Goal: Transaction & Acquisition: Purchase product/service

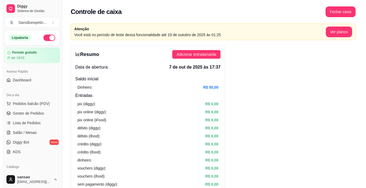
scroll to position [10, 0]
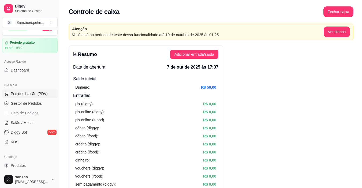
click at [22, 93] on span "Pedidos balcão (PDV)" at bounding box center [29, 93] width 37 height 5
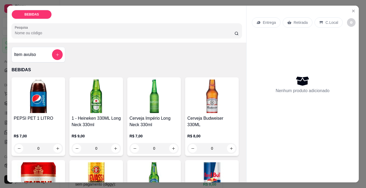
click at [42, 54] on div "Item avulso" at bounding box center [38, 54] width 49 height 11
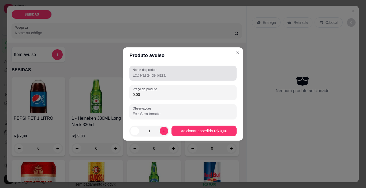
click at [154, 73] on input "Nome do produto" at bounding box center [183, 75] width 101 height 5
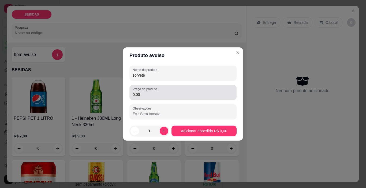
type input "sorvete"
click at [165, 92] on div "0,00" at bounding box center [183, 92] width 101 height 11
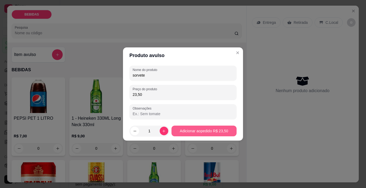
type input "23,50"
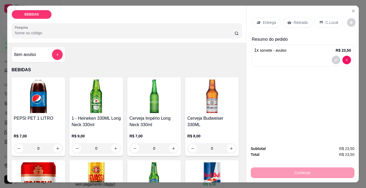
click at [290, 21] on div "Retirada" at bounding box center [298, 22] width 30 height 10
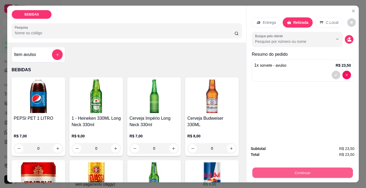
click at [285, 172] on button "Continuar" at bounding box center [302, 173] width 101 height 10
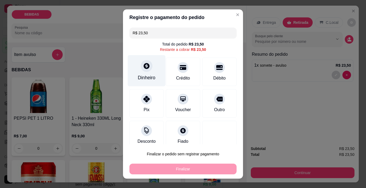
click at [148, 75] on div "Dinheiro" at bounding box center [147, 77] width 18 height 7
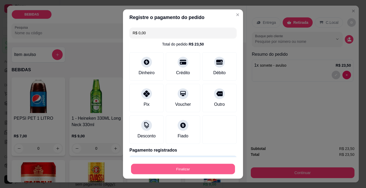
click at [203, 166] on button "Finalizar" at bounding box center [183, 169] width 104 height 10
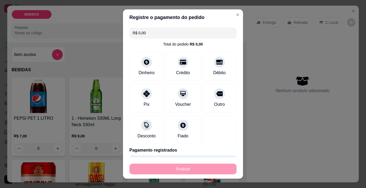
type input "-R$ 23,50"
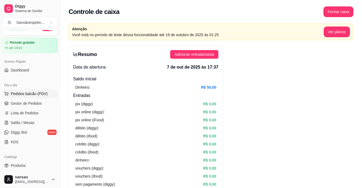
click at [29, 91] on button "Pedidos balcão (PDV)" at bounding box center [29, 94] width 55 height 9
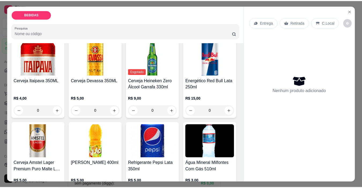
scroll to position [107, 0]
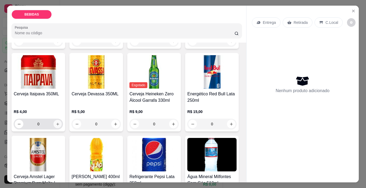
click at [60, 122] on icon "increase-product-quantity" at bounding box center [58, 124] width 4 height 4
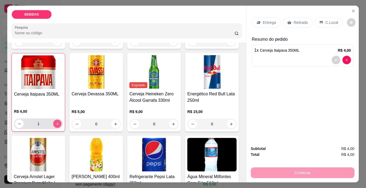
click at [59, 122] on icon "increase-product-quantity" at bounding box center [57, 123] width 3 height 3
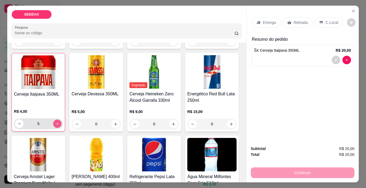
type input "6"
click at [303, 23] on div "Retirada" at bounding box center [298, 22] width 30 height 10
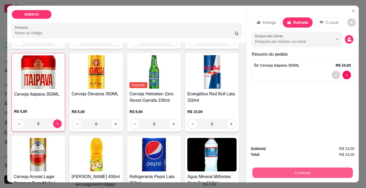
click at [282, 170] on button "Continuar" at bounding box center [302, 173] width 101 height 10
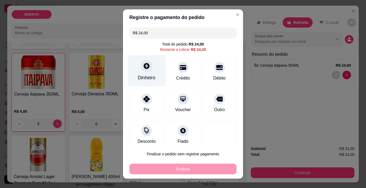
click at [146, 74] on div "Dinheiro" at bounding box center [147, 70] width 38 height 31
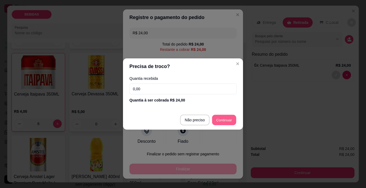
type input "R$ 0,00"
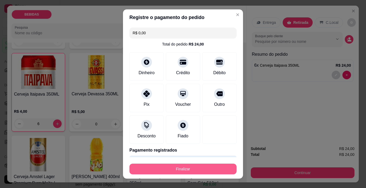
click at [202, 170] on button "Finalizar" at bounding box center [182, 169] width 107 height 11
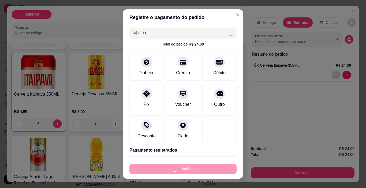
type input "0"
type input "-R$ 24,00"
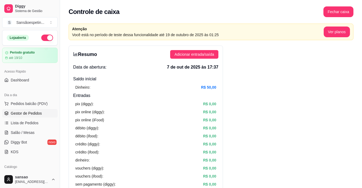
click at [34, 117] on link "Gestor de Pedidos" at bounding box center [29, 113] width 55 height 9
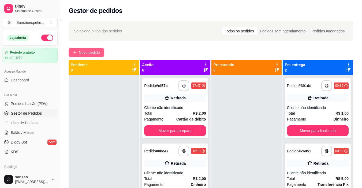
click at [86, 51] on span "Novo pedido" at bounding box center [89, 53] width 21 height 6
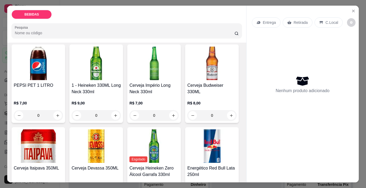
scroll to position [80, 0]
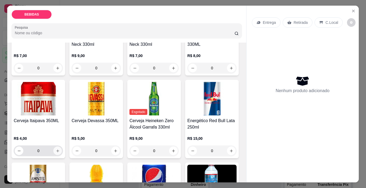
click at [59, 150] on icon "increase-product-quantity" at bounding box center [57, 151] width 3 height 3
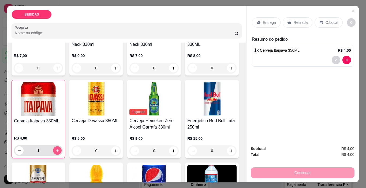
click at [59, 149] on icon "increase-product-quantity" at bounding box center [57, 151] width 4 height 4
type input "3"
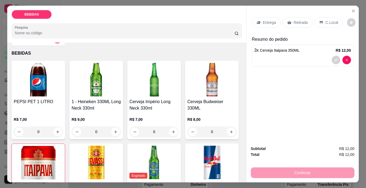
scroll to position [0, 0]
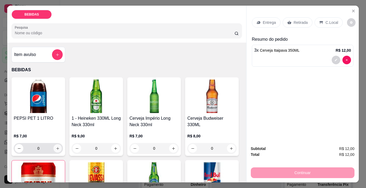
click at [56, 147] on icon "increase-product-quantity" at bounding box center [58, 149] width 4 height 4
type input "1"
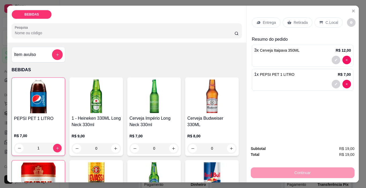
click at [302, 20] on p "Retirada" at bounding box center [301, 22] width 14 height 5
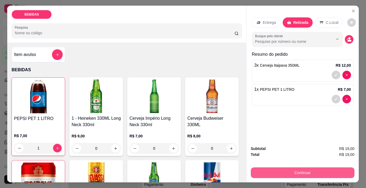
click at [326, 168] on button "Continuar" at bounding box center [303, 173] width 104 height 11
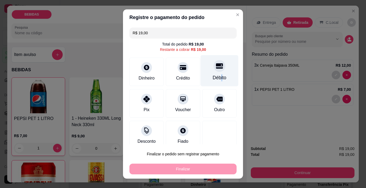
click at [213, 78] on div "Débito" at bounding box center [220, 77] width 14 height 7
type input "R$ 0,00"
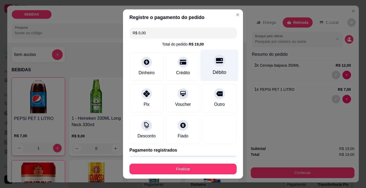
click at [216, 62] on icon at bounding box center [219, 60] width 7 height 7
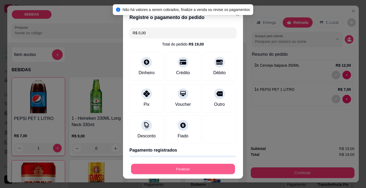
click at [204, 166] on button "Finalizar" at bounding box center [183, 169] width 104 height 10
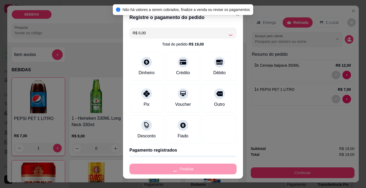
type input "0"
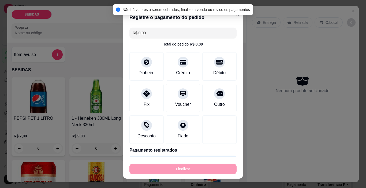
type input "-R$ 19,00"
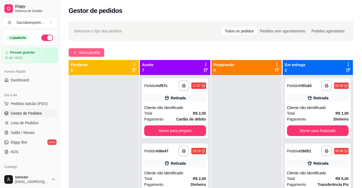
click at [92, 53] on span "Novo pedido" at bounding box center [89, 53] width 21 height 6
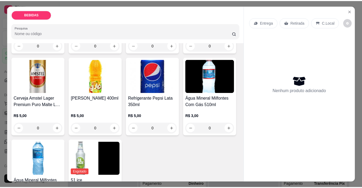
scroll to position [214, 0]
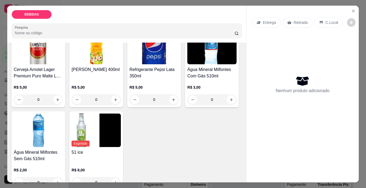
click at [129, 64] on img at bounding box center [153, 48] width 49 height 34
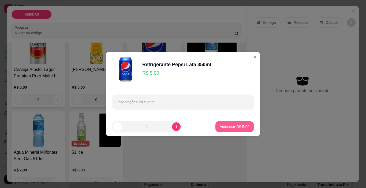
click at [230, 126] on p "Adicionar R$ 5,00" at bounding box center [235, 126] width 30 height 5
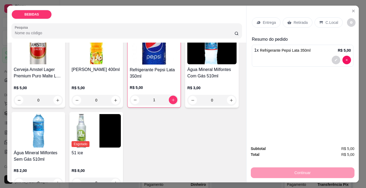
type input "1"
click at [300, 17] on div "Retirada" at bounding box center [298, 22] width 30 height 10
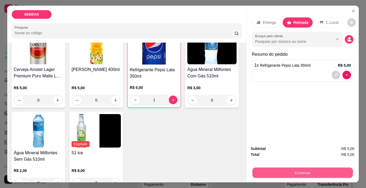
click at [308, 172] on button "Continuar" at bounding box center [302, 173] width 101 height 10
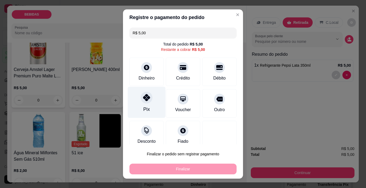
click at [144, 100] on icon at bounding box center [146, 97] width 7 height 7
type input "R$ 0,00"
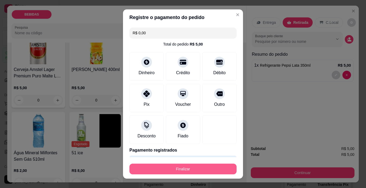
click at [159, 167] on button "Finalizar" at bounding box center [182, 169] width 107 height 11
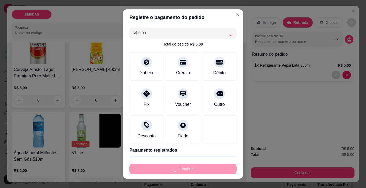
type input "0"
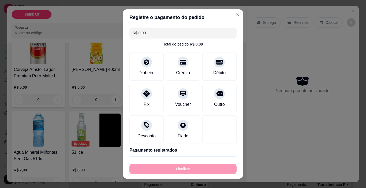
type input "-R$ 5,00"
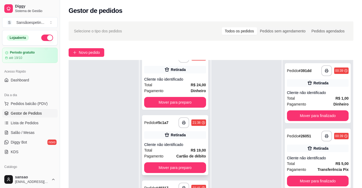
scroll to position [82, 0]
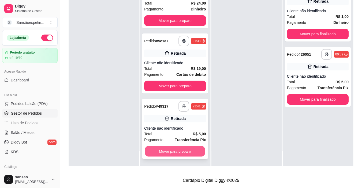
click at [174, 148] on button "Mover para preparo" at bounding box center [175, 151] width 60 height 10
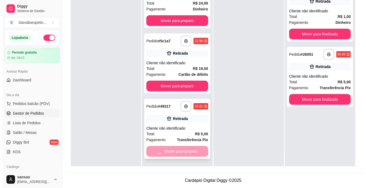
scroll to position [275, 0]
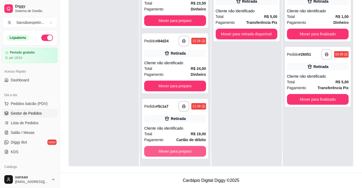
click at [174, 148] on button "Mover para preparo" at bounding box center [175, 151] width 62 height 11
click at [174, 148] on div "Mover para preparo" at bounding box center [175, 151] width 62 height 11
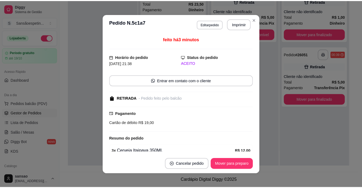
scroll to position [210, 0]
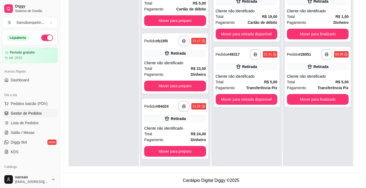
click at [174, 148] on div "3 x Cerveja Itaipava 350ML" at bounding box center [175, 149] width 122 height 6
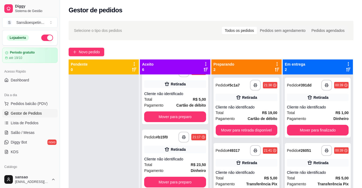
scroll to position [0, 0]
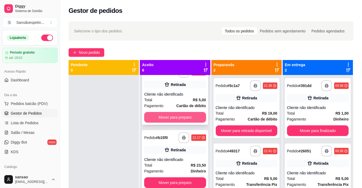
click at [179, 118] on button "Mover para preparo" at bounding box center [175, 117] width 62 height 11
click at [179, 118] on button "Mover para preparo" at bounding box center [175, 117] width 60 height 10
click at [179, 118] on button "Mover para preparo" at bounding box center [175, 117] width 62 height 11
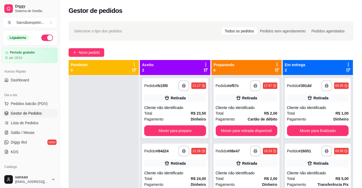
scroll to position [0, 0]
click at [180, 118] on div "Pagamento Dinheiro" at bounding box center [175, 119] width 62 height 6
click at [174, 133] on button "Mover para preparo" at bounding box center [175, 130] width 62 height 11
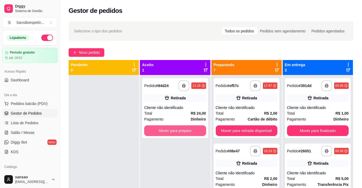
click at [174, 133] on button "Mover para preparo" at bounding box center [175, 130] width 62 height 11
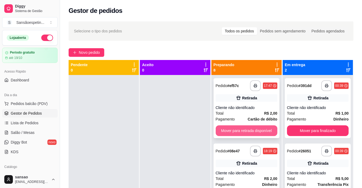
click at [218, 126] on button "Mover para retirada disponível" at bounding box center [247, 130] width 62 height 11
click at [218, 126] on button "Mover para retirada disponível" at bounding box center [247, 131] width 60 height 10
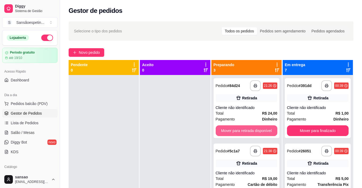
click at [218, 126] on button "Mover para retirada disponível" at bounding box center [247, 130] width 62 height 11
click at [218, 126] on button "Mover para retirada disponível" at bounding box center [247, 131] width 60 height 10
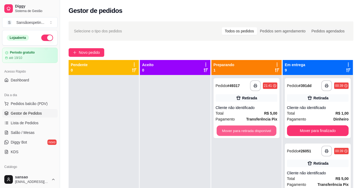
click at [218, 126] on button "Mover para retirada disponível" at bounding box center [247, 131] width 60 height 10
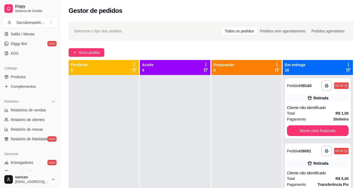
scroll to position [107, 0]
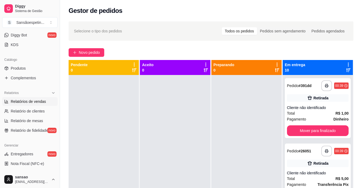
click at [27, 103] on span "Relatórios de vendas" at bounding box center [28, 101] width 35 height 5
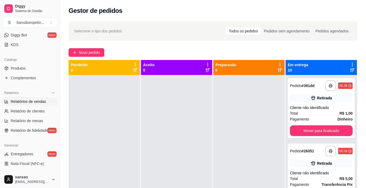
select select "ALL"
select select "0"
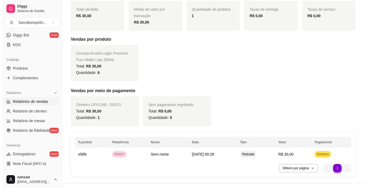
scroll to position [88, 0]
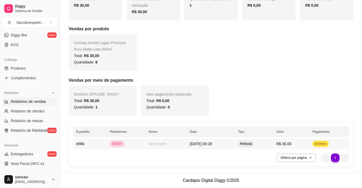
click at [162, 143] on td "Sem nome" at bounding box center [166, 144] width 41 height 11
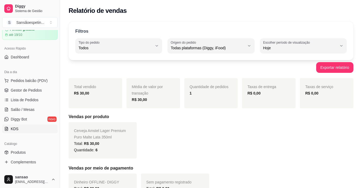
scroll to position [0, 0]
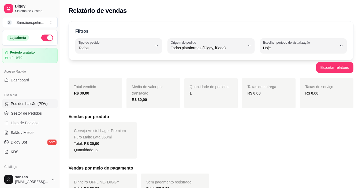
click at [25, 105] on span "Pedidos balcão (PDV)" at bounding box center [29, 103] width 37 height 5
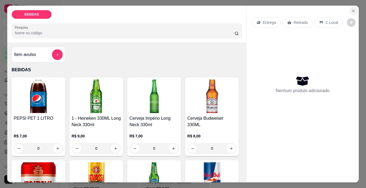
click at [352, 9] on icon "Close" at bounding box center [353, 11] width 4 height 4
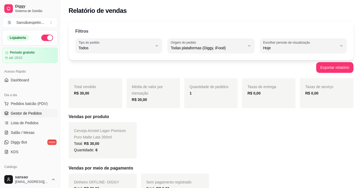
click at [23, 110] on link "Gestor de Pedidos" at bounding box center [29, 113] width 55 height 9
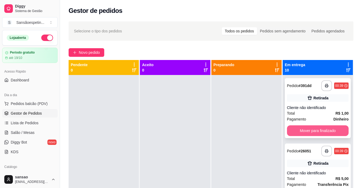
click at [325, 133] on button "Mover para finalizado" at bounding box center [318, 130] width 62 height 11
click at [325, 133] on button "Mover para finalizado" at bounding box center [318, 131] width 60 height 10
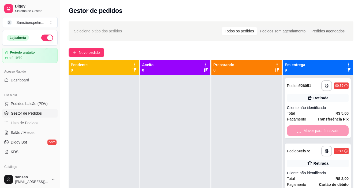
click at [325, 133] on div "Mover para finalizado" at bounding box center [318, 130] width 62 height 11
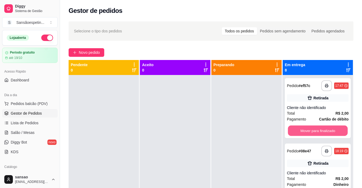
click at [325, 133] on button "Mover para finalizado" at bounding box center [318, 131] width 60 height 10
click at [325, 133] on button "Mover para finalizado" at bounding box center [318, 130] width 62 height 11
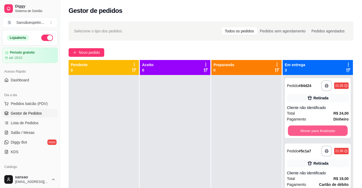
click at [325, 133] on button "Mover para finalizado" at bounding box center [318, 131] width 60 height 10
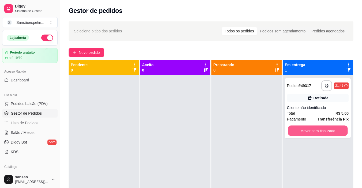
click at [325, 133] on button "Mover para finalizado" at bounding box center [318, 131] width 60 height 10
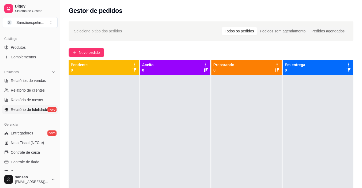
scroll to position [134, 0]
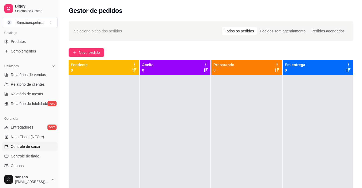
click at [34, 147] on span "Controle de caixa" at bounding box center [25, 146] width 29 height 5
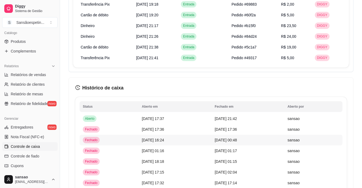
scroll to position [429, 0]
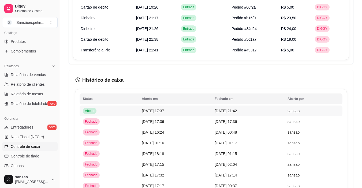
click at [140, 114] on td "[DATE] 17:37" at bounding box center [175, 111] width 73 height 11
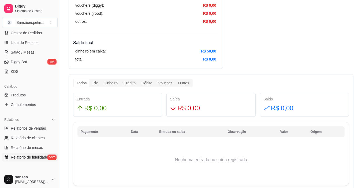
scroll to position [134, 0]
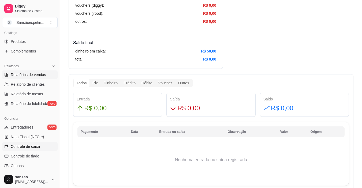
click at [32, 75] on span "Relatórios de vendas" at bounding box center [28, 74] width 35 height 5
select select "ALL"
select select "0"
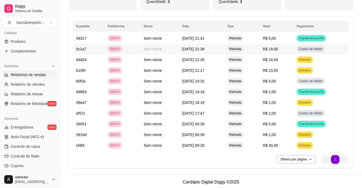
scroll to position [270, 0]
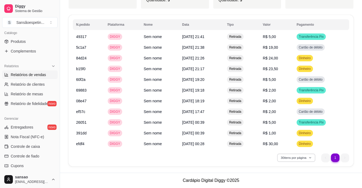
click at [311, 160] on button "30 itens por página" at bounding box center [296, 158] width 38 height 8
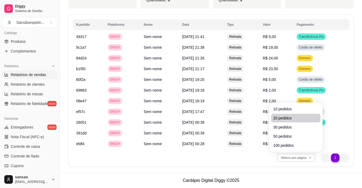
click at [286, 117] on span "20 pedidos" at bounding box center [295, 118] width 45 height 5
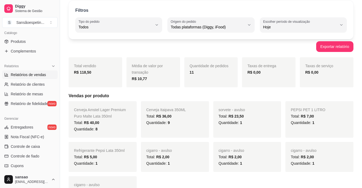
scroll to position [0, 0]
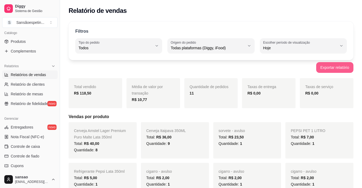
click at [328, 65] on button "Exportar relatório" at bounding box center [334, 67] width 37 height 11
